Goal: Check status: Check status

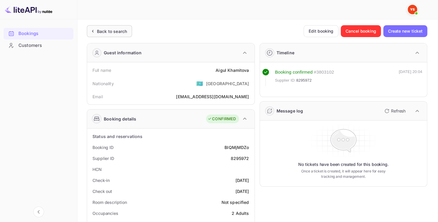
click at [108, 31] on div "Back to search" at bounding box center [112, 31] width 30 height 6
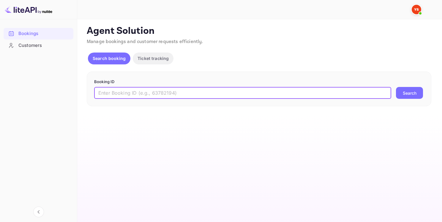
click at [152, 96] on input "text" at bounding box center [242, 93] width 297 height 12
paste input "9418371"
type input "9418371"
click at [413, 91] on button "Search" at bounding box center [409, 93] width 27 height 12
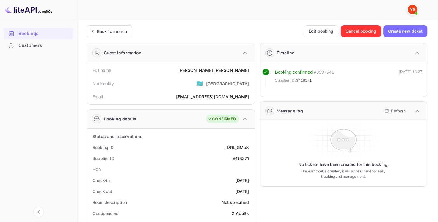
click at [248, 70] on div "[PERSON_NAME]" at bounding box center [213, 70] width 71 height 6
drag, startPoint x: 248, startPoint y: 158, endPoint x: 228, endPoint y: 156, distance: 20.3
click at [228, 156] on div "Supplier ID 9418371" at bounding box center [170, 158] width 163 height 11
copy div "9418371"
drag, startPoint x: 207, startPoint y: 70, endPoint x: 251, endPoint y: 72, distance: 43.5
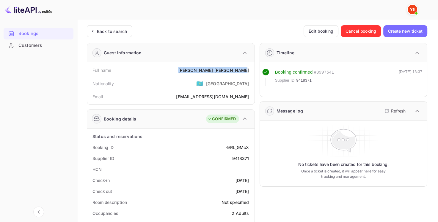
click at [251, 72] on div "Full name [PERSON_NAME]" at bounding box center [170, 70] width 163 height 11
copy div "[PERSON_NAME]"
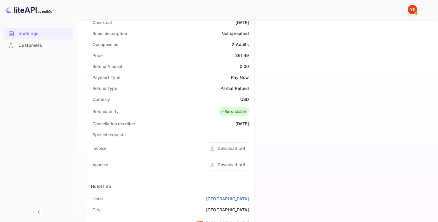
scroll to position [149, 0]
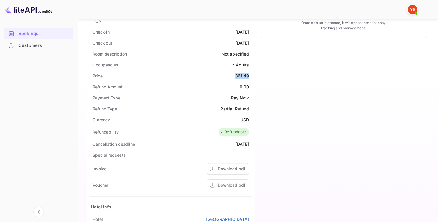
drag, startPoint x: 248, startPoint y: 76, endPoint x: 233, endPoint y: 74, distance: 15.6
click at [233, 74] on div "Price 361.49" at bounding box center [170, 75] width 163 height 11
copy div "361.49"
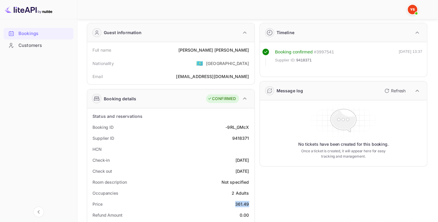
scroll to position [0, 0]
